Goal: Information Seeking & Learning: Learn about a topic

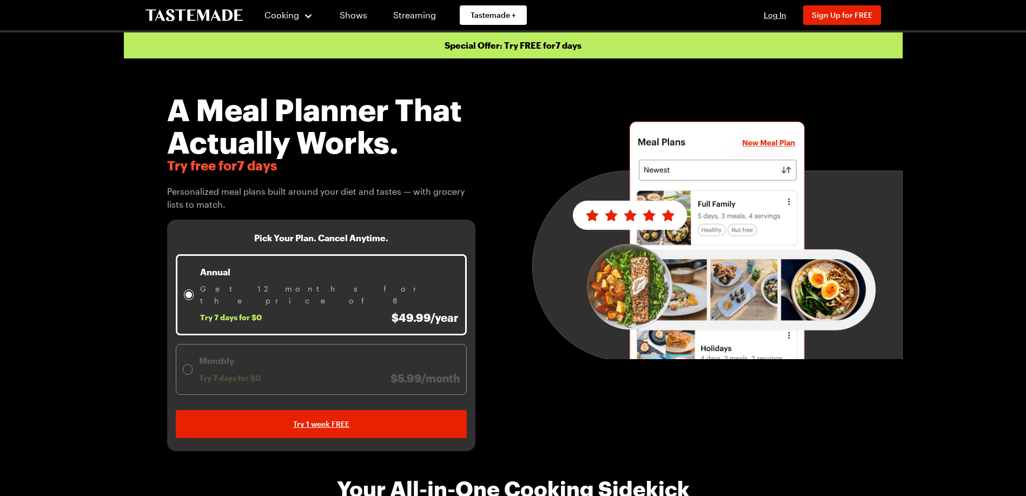
click at [774, 14] on span "Log In" at bounding box center [775, 14] width 23 height 9
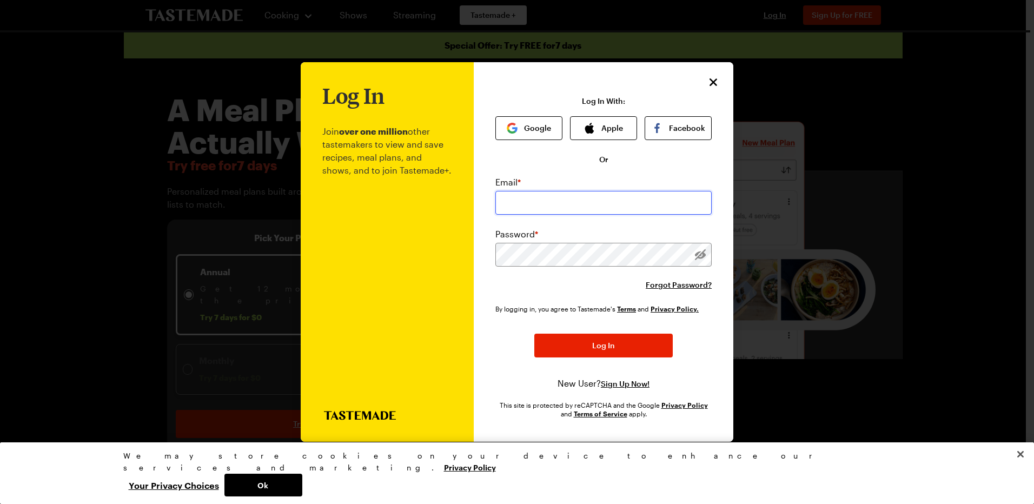
click at [557, 199] on input "email" at bounding box center [603, 203] width 216 height 24
type input "[EMAIL_ADDRESS][DOMAIN_NAME]"
click at [534, 334] on button "Log In" at bounding box center [603, 346] width 138 height 24
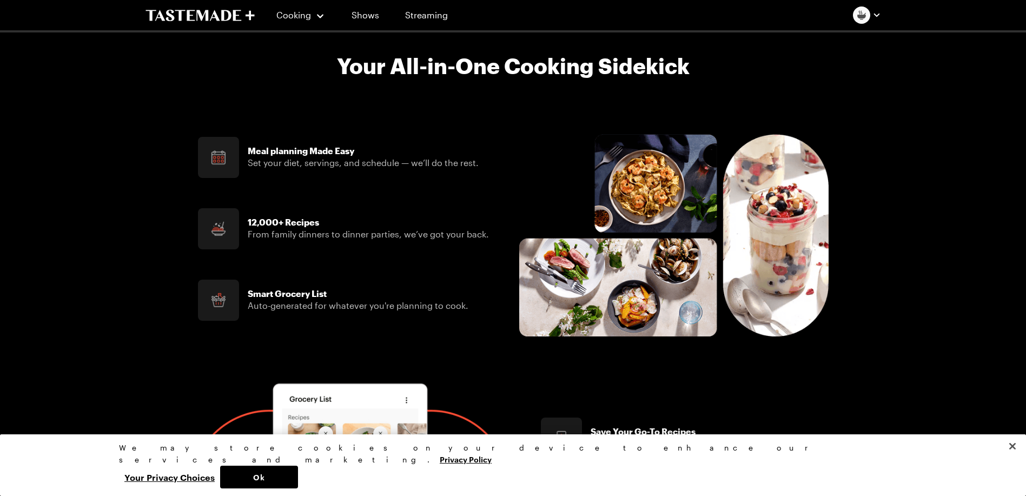
scroll to position [199, 0]
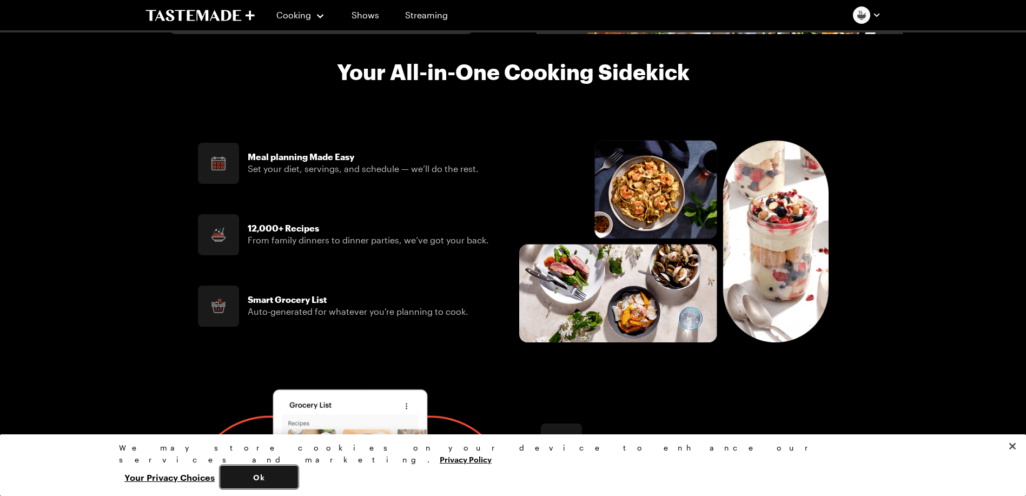
click at [298, 480] on button "Ok" at bounding box center [259, 477] width 78 height 23
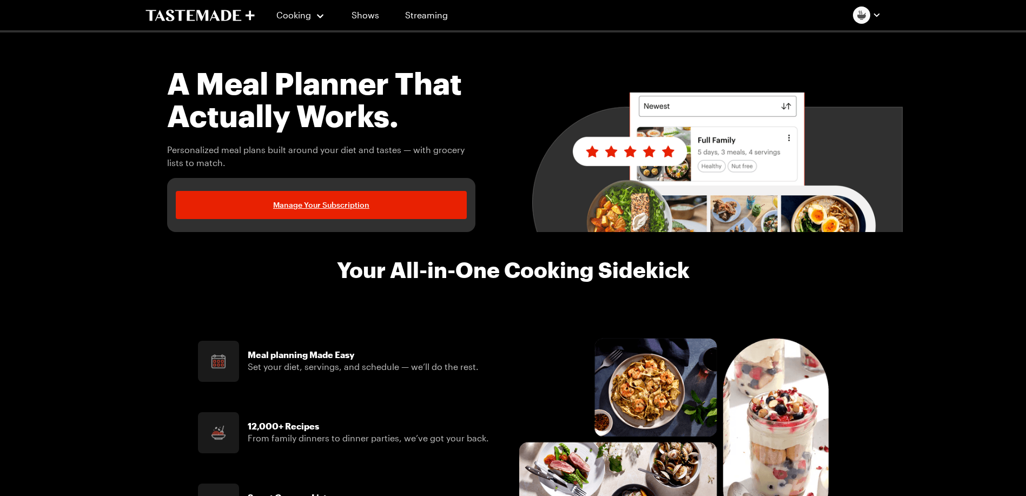
scroll to position [0, 0]
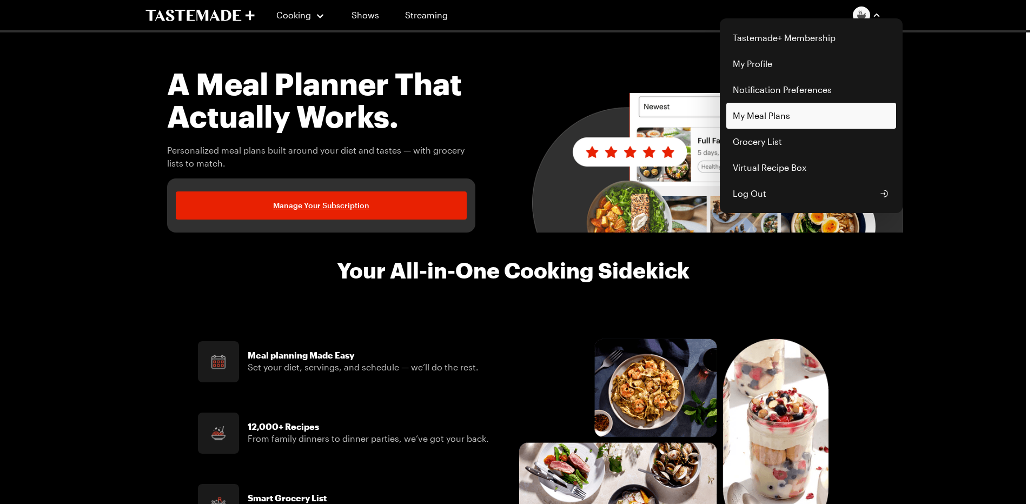
click at [759, 114] on link "My Meal Plans" at bounding box center [811, 116] width 170 height 26
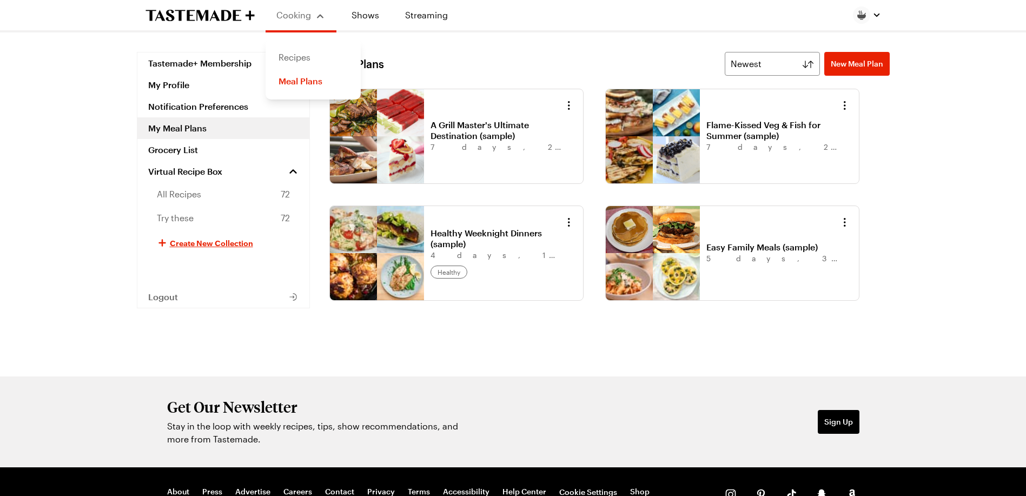
click at [300, 55] on link "Recipes" at bounding box center [313, 57] width 82 height 24
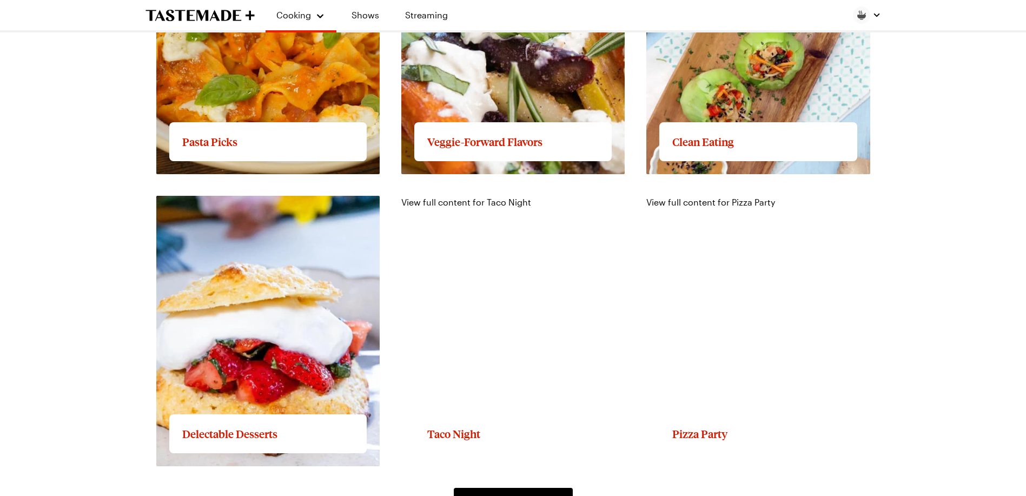
scroll to position [1421, 0]
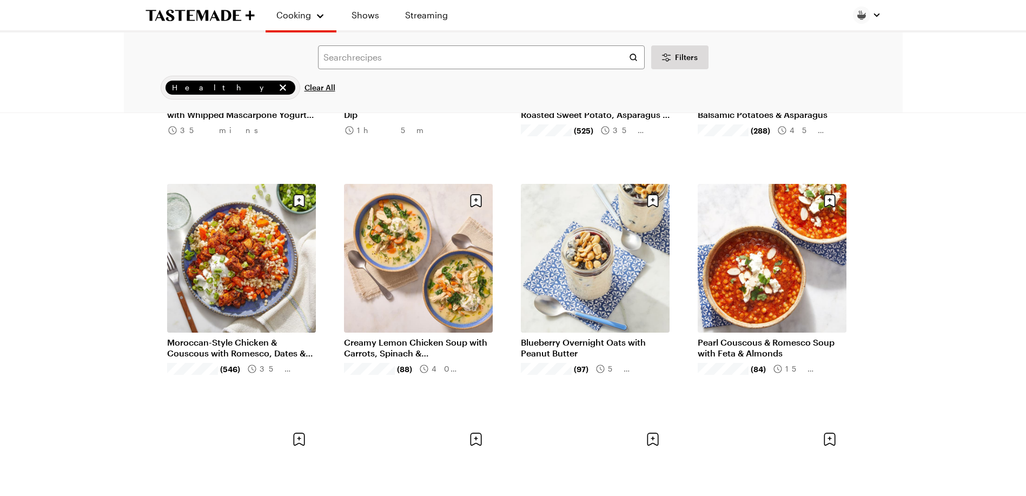
scroll to position [541, 0]
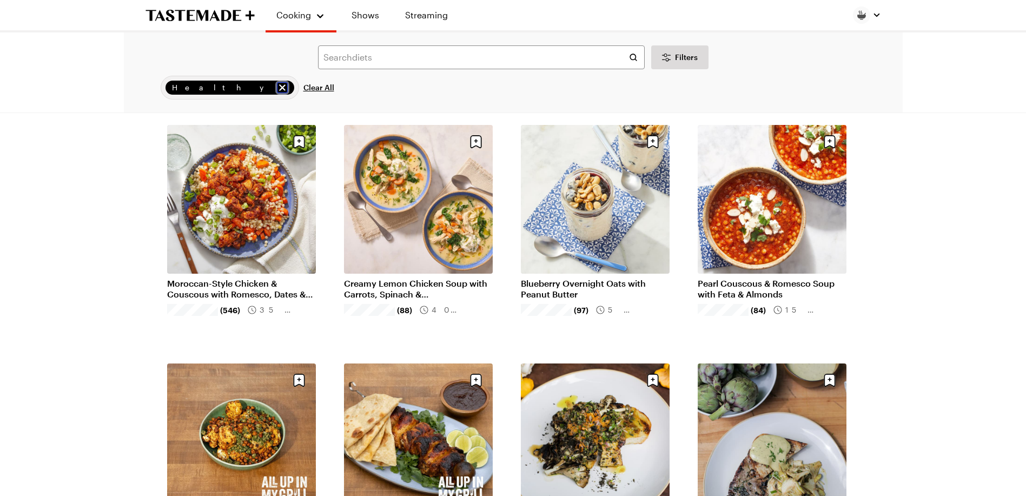
click at [277, 88] on icon "remove Healthy" at bounding box center [282, 87] width 11 height 11
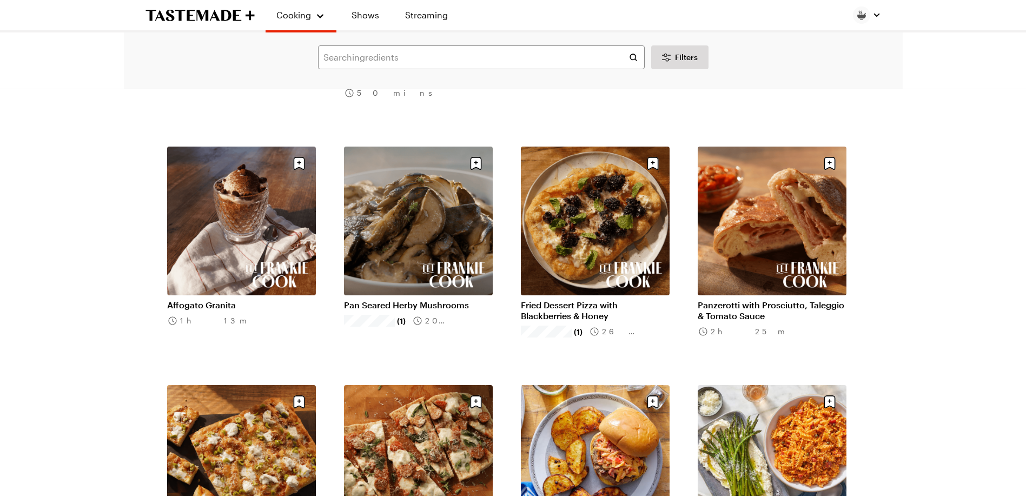
scroll to position [974, 0]
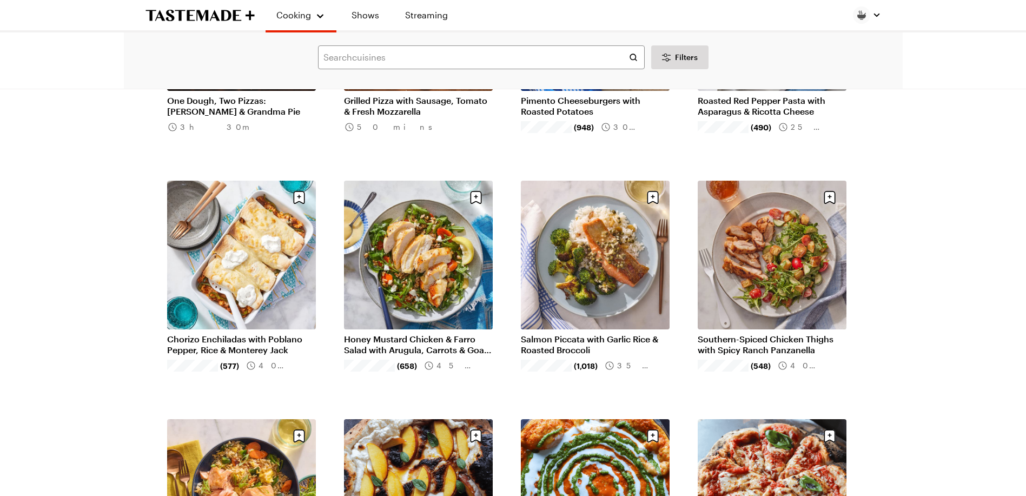
scroll to position [1497, 0]
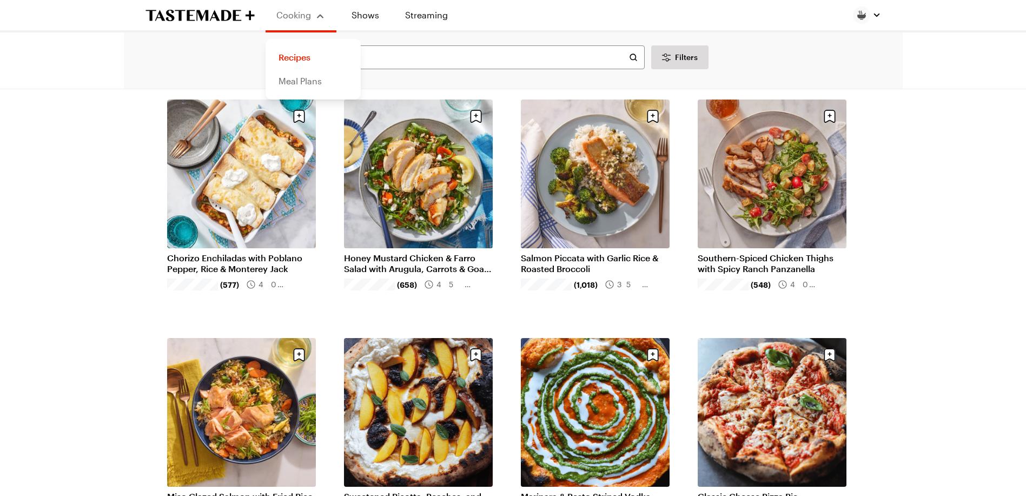
click at [299, 83] on link "Meal Plans" at bounding box center [313, 81] width 82 height 24
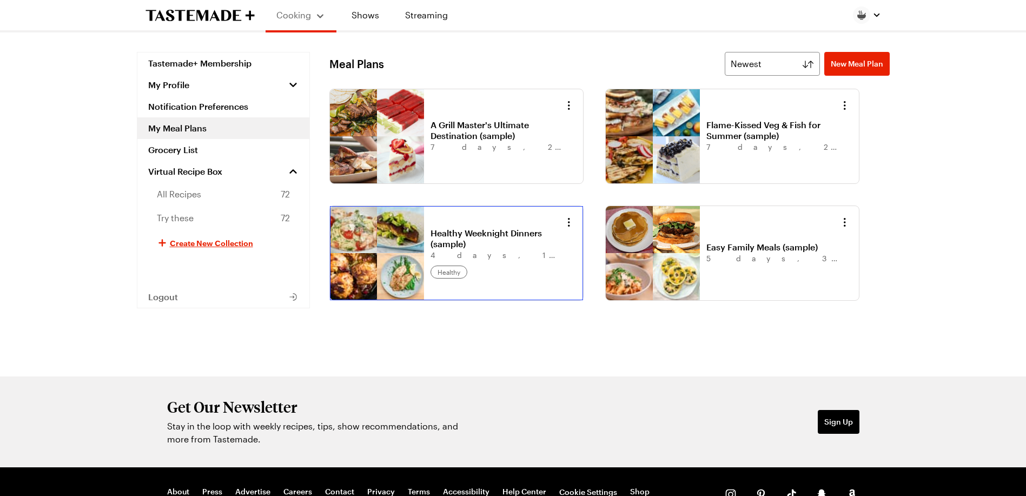
click at [450, 228] on link "Healthy Weeknight Dinners (sample)" at bounding box center [498, 239] width 134 height 22
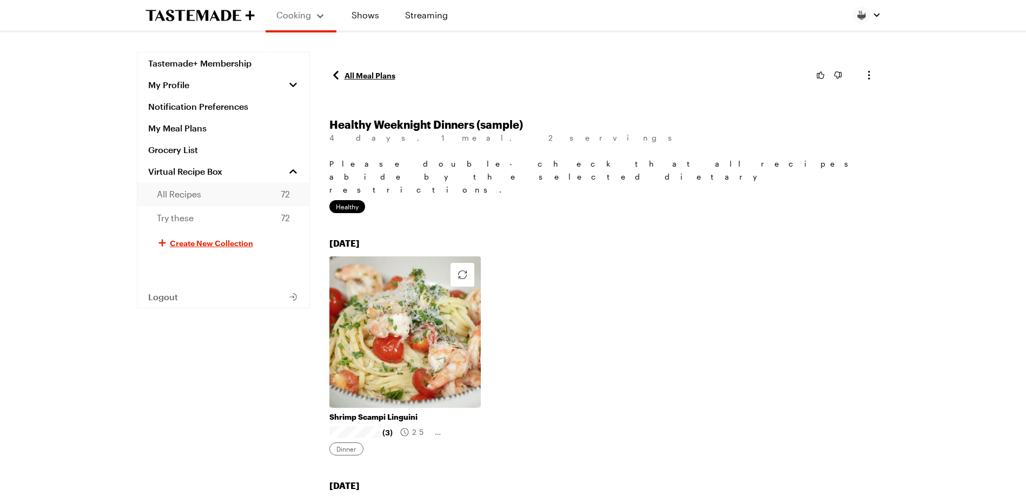
click at [176, 194] on span "All Recipes" at bounding box center [179, 194] width 44 height 13
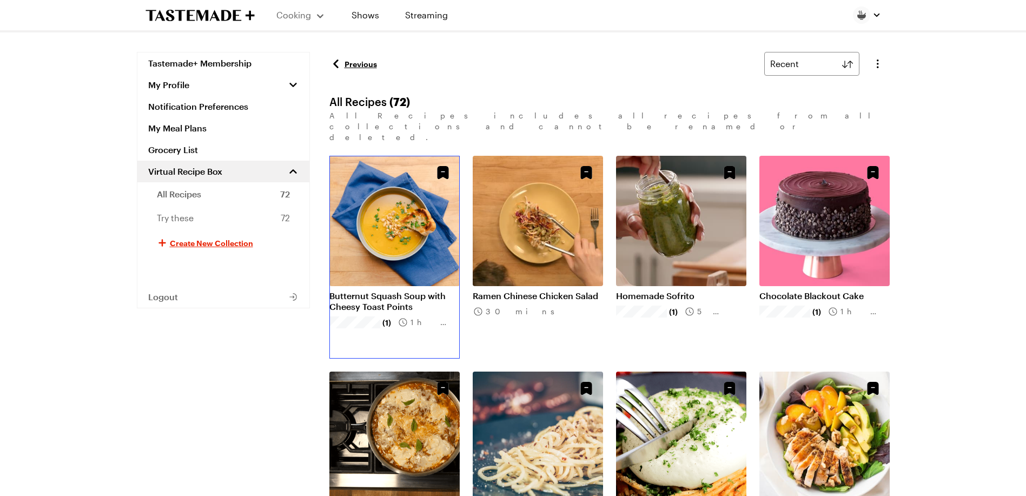
click at [391, 290] on link "Butternut Squash Soup with Cheesy Toast Points" at bounding box center [394, 301] width 130 height 22
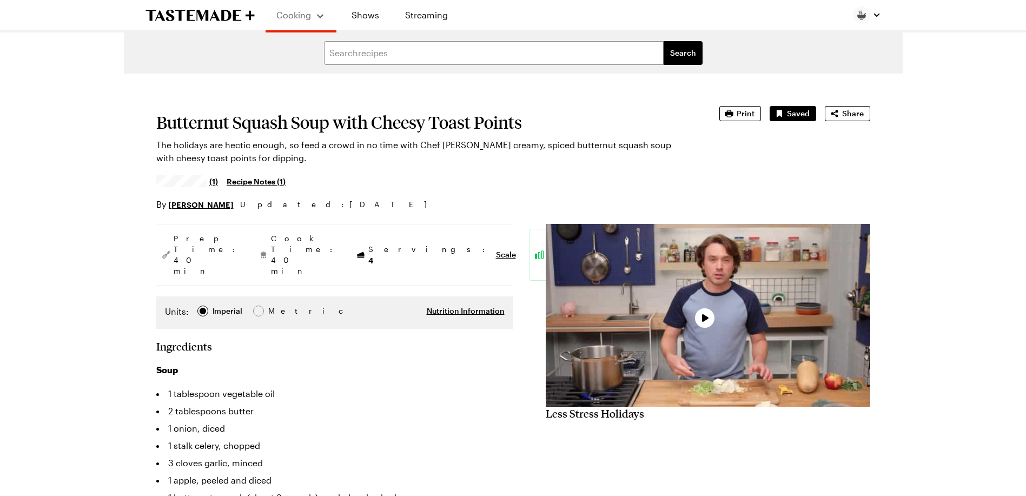
type textarea "x"
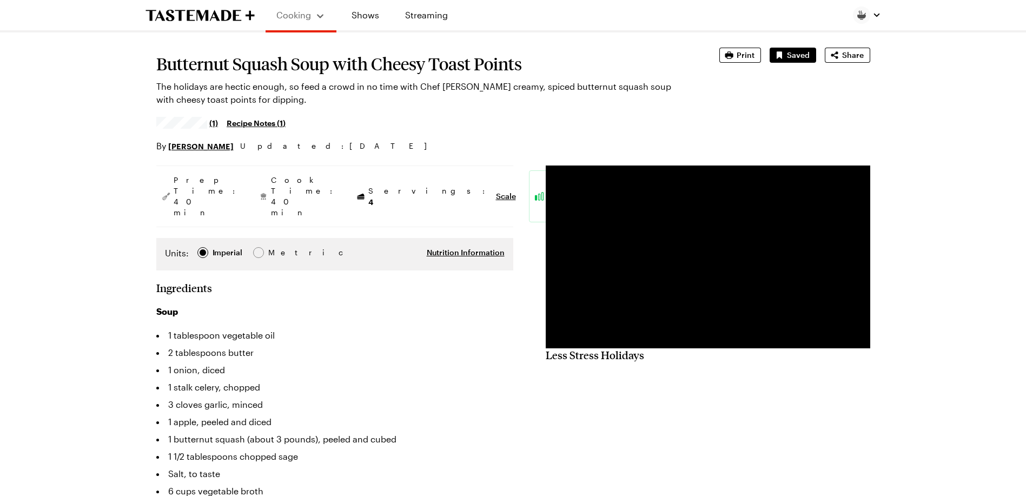
scroll to position [54, 0]
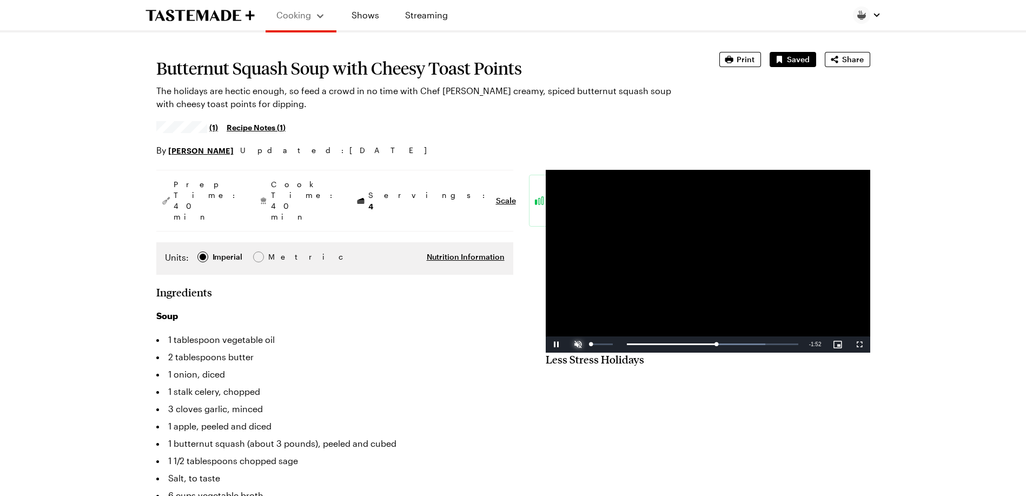
click at [574, 345] on span "Video Player" at bounding box center [578, 345] width 22 height 0
drag, startPoint x: 613, startPoint y: 343, endPoint x: 608, endPoint y: 343, distance: 5.4
click at [608, 343] on div "Volume Level" at bounding box center [599, 344] width 17 height 2
click at [631, 341] on div "Loaded : 80.92% 0:23 2:05" at bounding box center [696, 344] width 215 height 16
click at [597, 345] on div "0:03" at bounding box center [595, 344] width 3 height 3
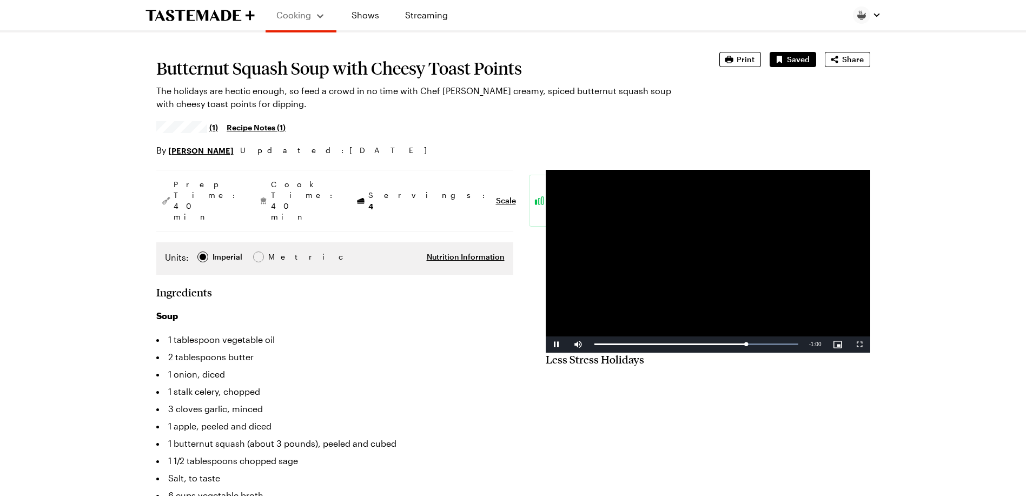
click at [695, 250] on video "Video Player" at bounding box center [708, 261] width 325 height 183
